Goal: Task Accomplishment & Management: Use online tool/utility

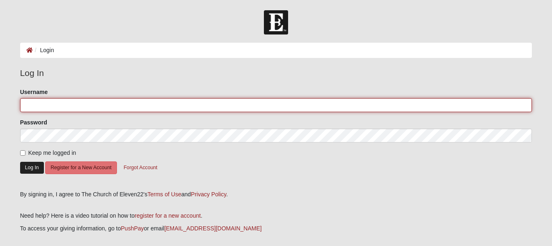
type input "[PERSON_NAME]"
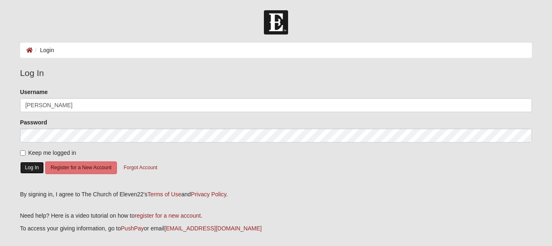
click at [35, 170] on button "Log In" at bounding box center [32, 168] width 24 height 12
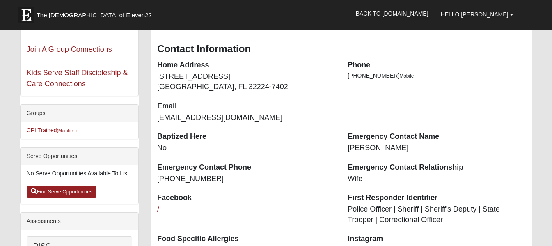
scroll to position [119, 0]
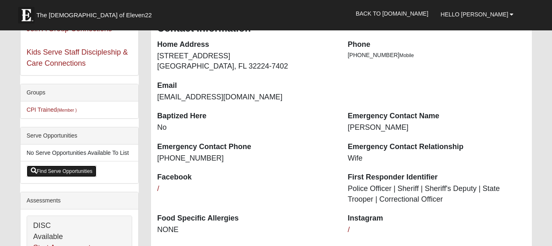
click at [51, 172] on link "Find Serve Opportunities" at bounding box center [62, 170] width 70 height 11
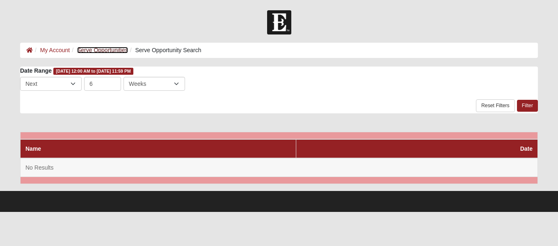
click at [109, 48] on link "Serve Opportunities" at bounding box center [102, 50] width 51 height 7
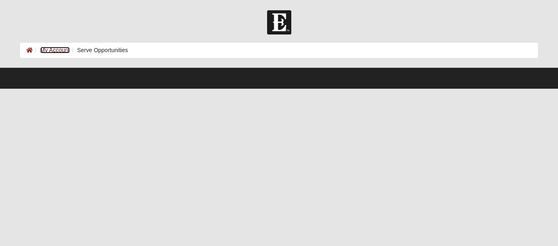
click at [51, 51] on link "My Account" at bounding box center [55, 50] width 30 height 7
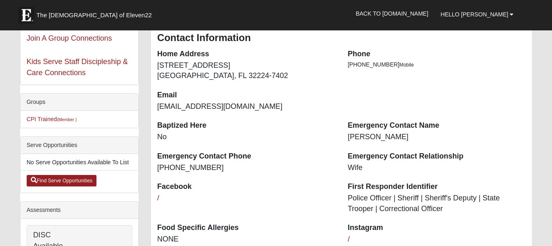
scroll to position [119, 0]
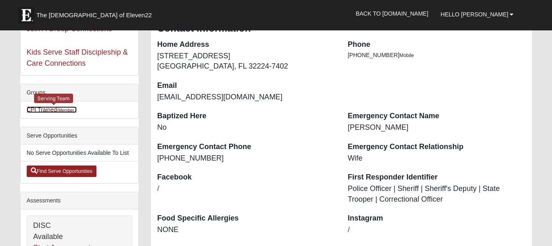
click at [50, 108] on link "CPI Trained (Member )" at bounding box center [52, 109] width 50 height 7
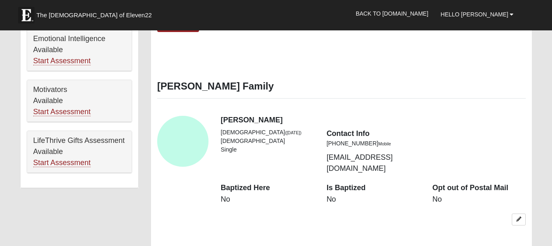
scroll to position [461, 0]
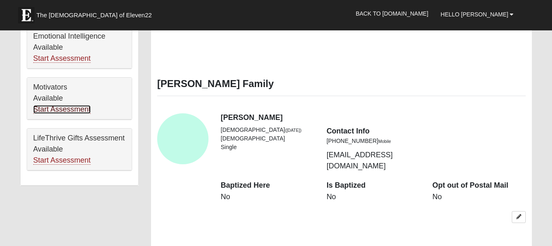
click at [79, 109] on link "Start Assessment" at bounding box center [61, 109] width 57 height 9
